Goal: Task Accomplishment & Management: Use online tool/utility

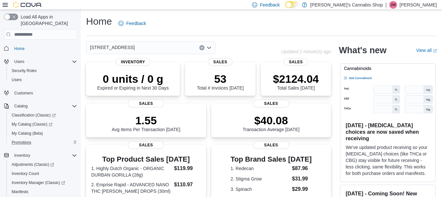
scroll to position [108, 0]
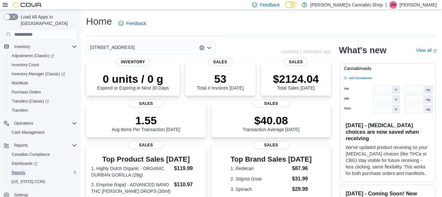
click at [22, 170] on span "Reports" at bounding box center [19, 172] width 14 height 5
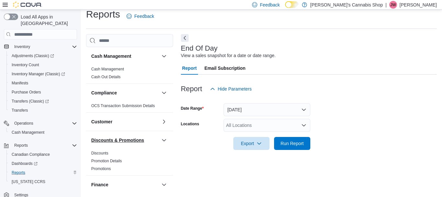
scroll to position [10, 0]
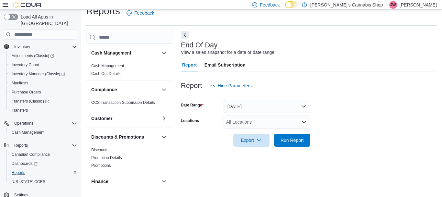
click at [252, 120] on div "All Locations" at bounding box center [267, 121] width 87 height 13
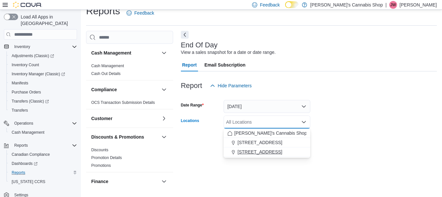
click at [259, 149] on span "[STREET_ADDRESS]" at bounding box center [260, 151] width 45 height 6
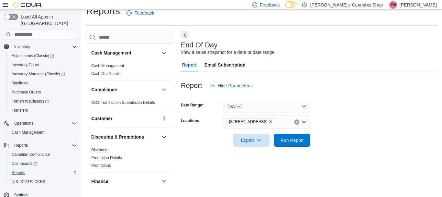
click at [359, 81] on div "Report Hide Parameters" at bounding box center [309, 85] width 256 height 13
click at [288, 144] on span "Run Report" at bounding box center [292, 139] width 28 height 13
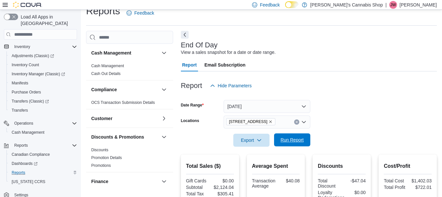
scroll to position [109, 0]
